Goal: Information Seeking & Learning: Learn about a topic

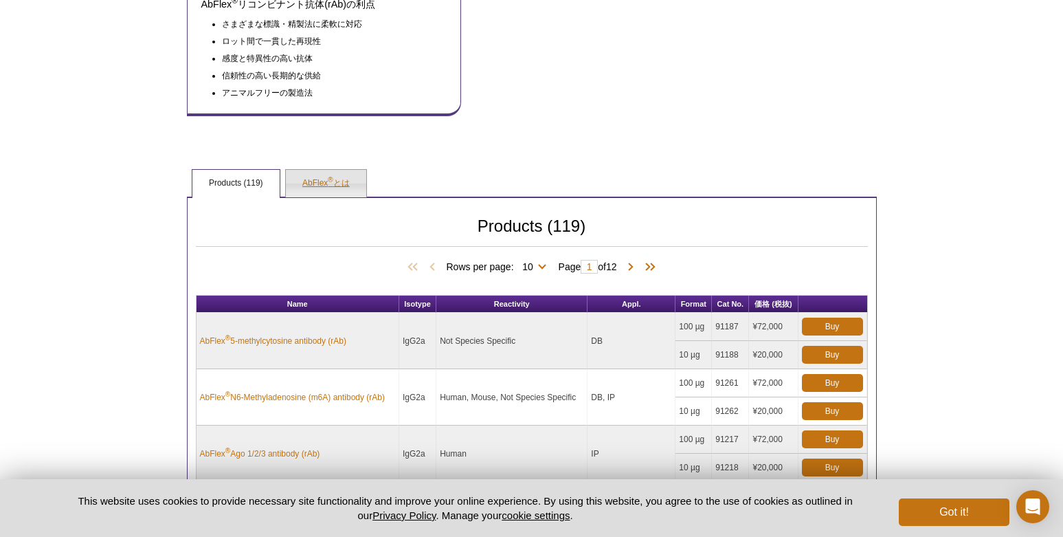
scroll to position [254, 0]
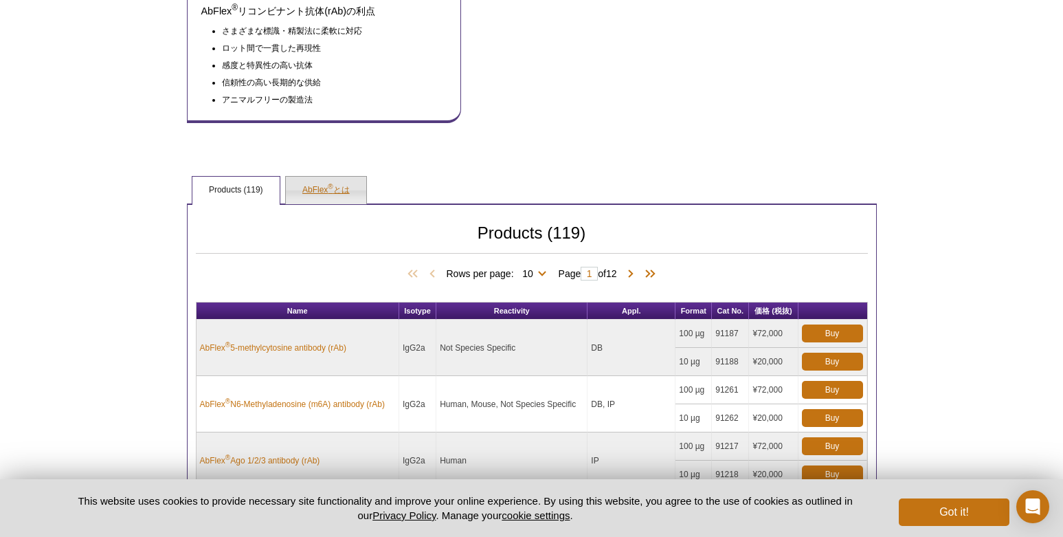
click at [308, 185] on link "AbFlex ® とは" at bounding box center [326, 190] width 80 height 27
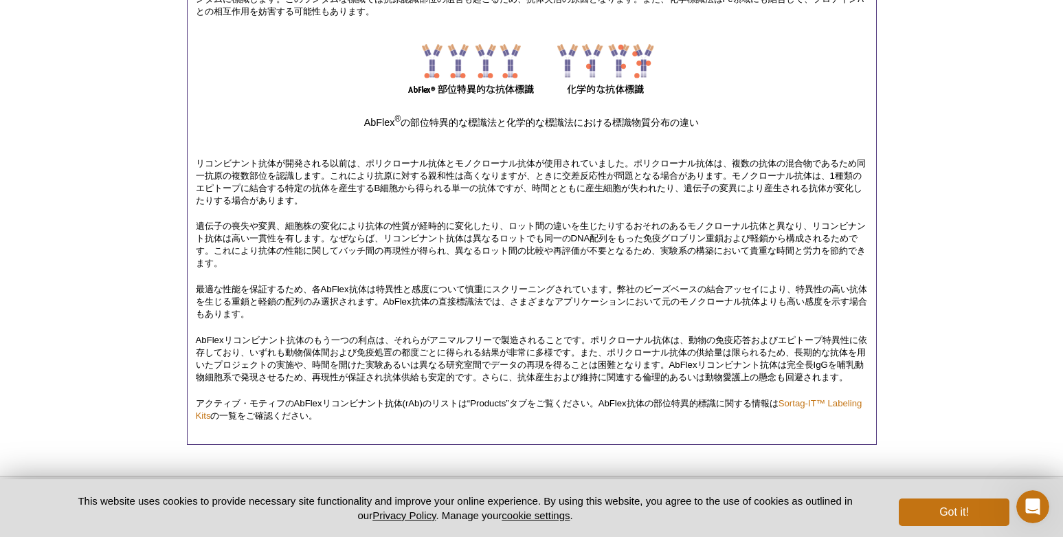
scroll to position [956, 0]
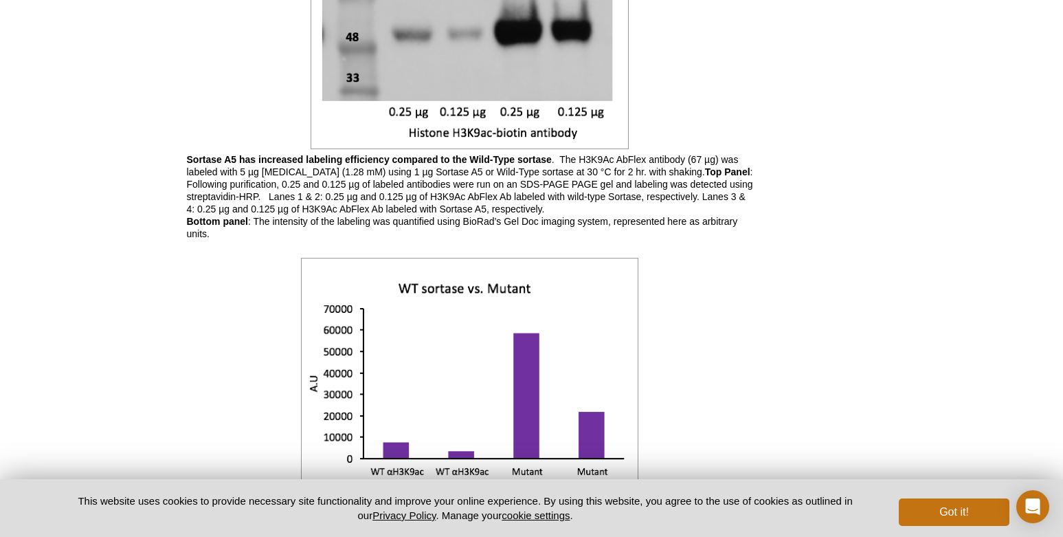
scroll to position [1691, 0]
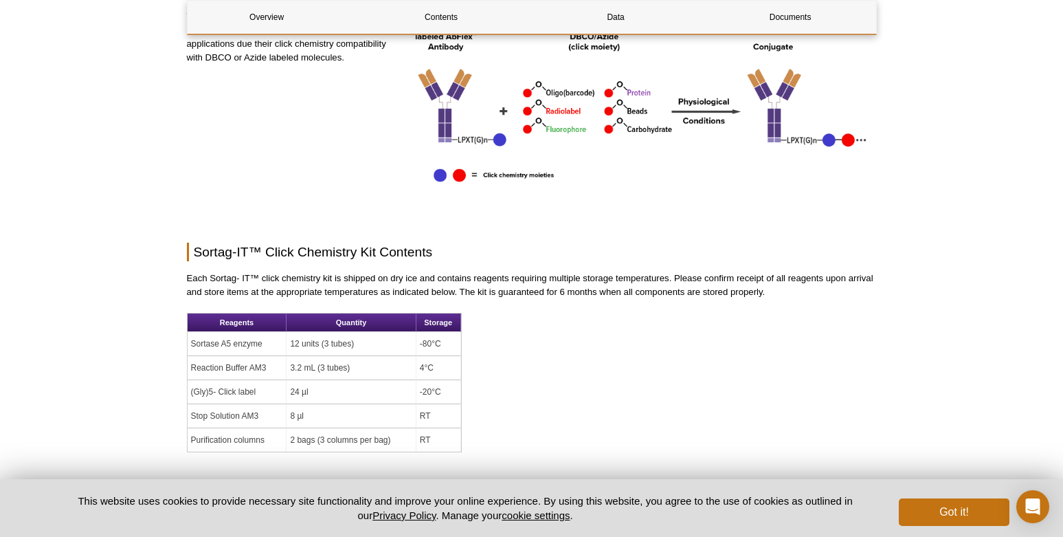
scroll to position [2061, 0]
